Goal: Book appointment/travel/reservation

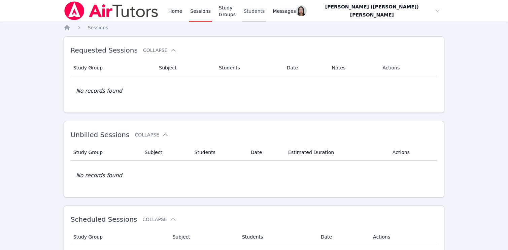
click at [259, 14] on link "Students" at bounding box center [254, 11] width 24 height 22
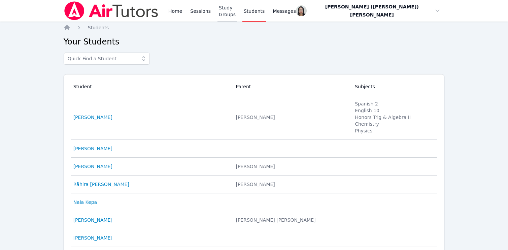
click at [233, 11] on link "Study Groups" at bounding box center [227, 11] width 20 height 22
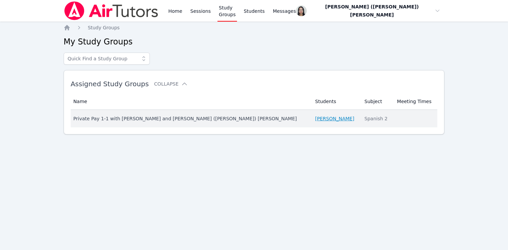
click at [315, 117] on link "[PERSON_NAME]" at bounding box center [334, 118] width 39 height 7
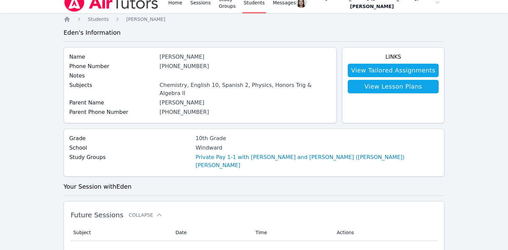
scroll to position [10, 0]
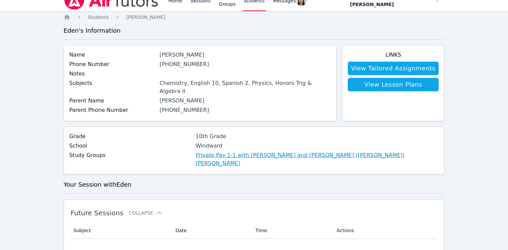
click at [196, 151] on link "Private Pay 1-1 with [PERSON_NAME] and [PERSON_NAME] ([PERSON_NAME]) [PERSON_NA…" at bounding box center [317, 159] width 243 height 16
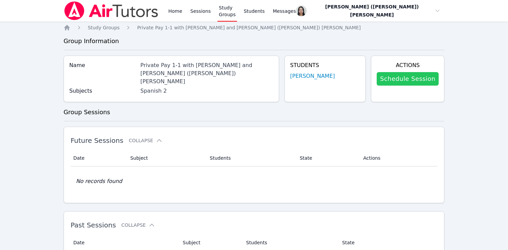
click at [410, 73] on link "Schedule Session" at bounding box center [408, 78] width 62 height 13
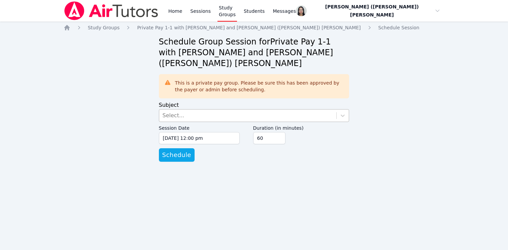
click at [183, 109] on div "Select..." at bounding box center [247, 115] width 177 height 12
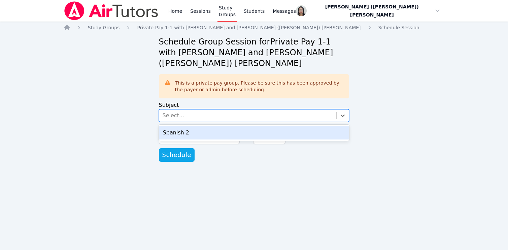
click at [174, 126] on div "Spanish 2" at bounding box center [254, 132] width 191 height 13
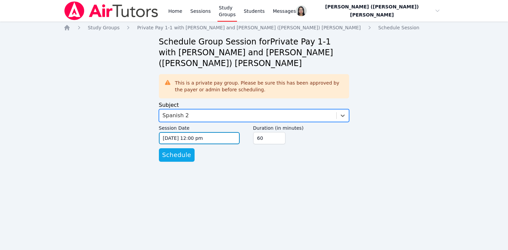
click at [173, 133] on input "[DATE] 12:00 pm" at bounding box center [199, 138] width 81 height 12
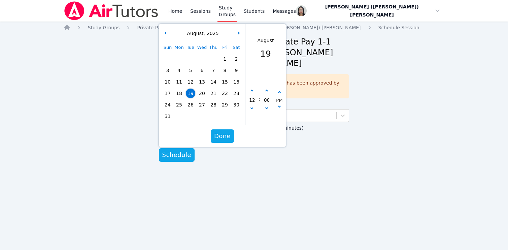
click at [213, 89] on span "21" at bounding box center [213, 93] width 9 height 9
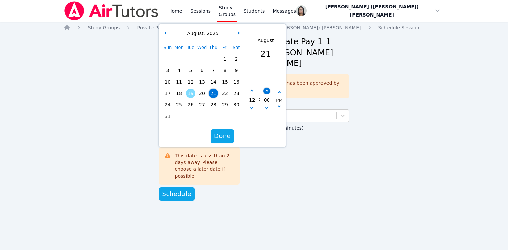
click at [266, 88] on button "button" at bounding box center [266, 91] width 7 height 7
type input "[DATE] 12:05 pm"
type input "05"
click at [266, 88] on button "button" at bounding box center [266, 91] width 7 height 7
type input "[DATE] 12:10 pm"
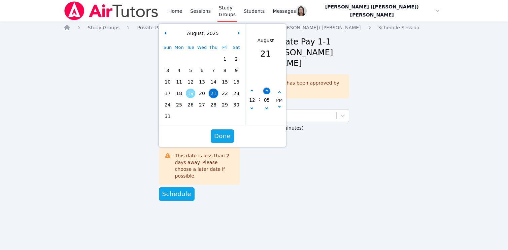
type input "10"
click at [266, 88] on button "button" at bounding box center [266, 91] width 7 height 7
type input "[DATE] 12:15 pm"
type input "15"
click at [279, 91] on icon "button" at bounding box center [279, 92] width 3 height 3
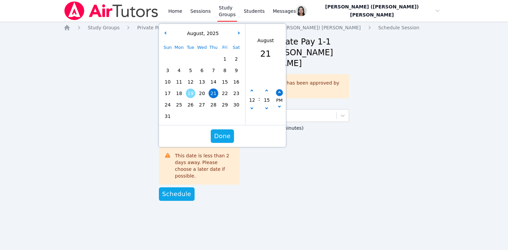
type input "[DATE] 12:15 am"
click at [220, 131] on span "Done" at bounding box center [222, 135] width 16 height 9
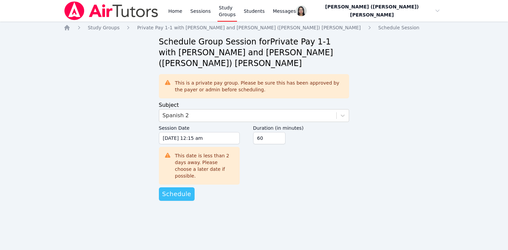
click at [184, 189] on span "Schedule" at bounding box center [176, 193] width 29 height 9
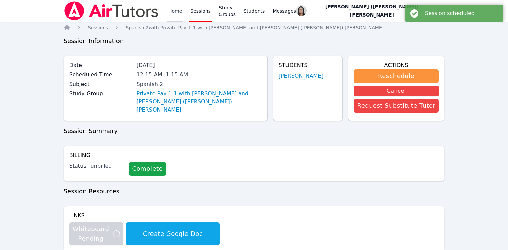
click at [181, 13] on link "Home" at bounding box center [175, 11] width 16 height 22
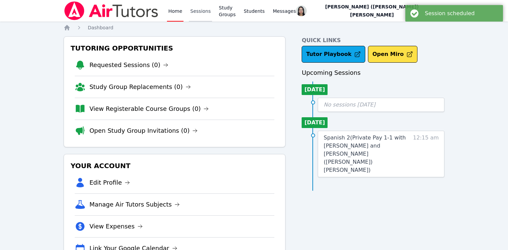
click at [202, 9] on link "Sessions" at bounding box center [200, 11] width 23 height 22
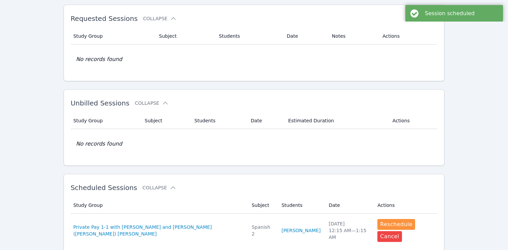
scroll to position [89, 0]
